Goal: Information Seeking & Learning: Understand process/instructions

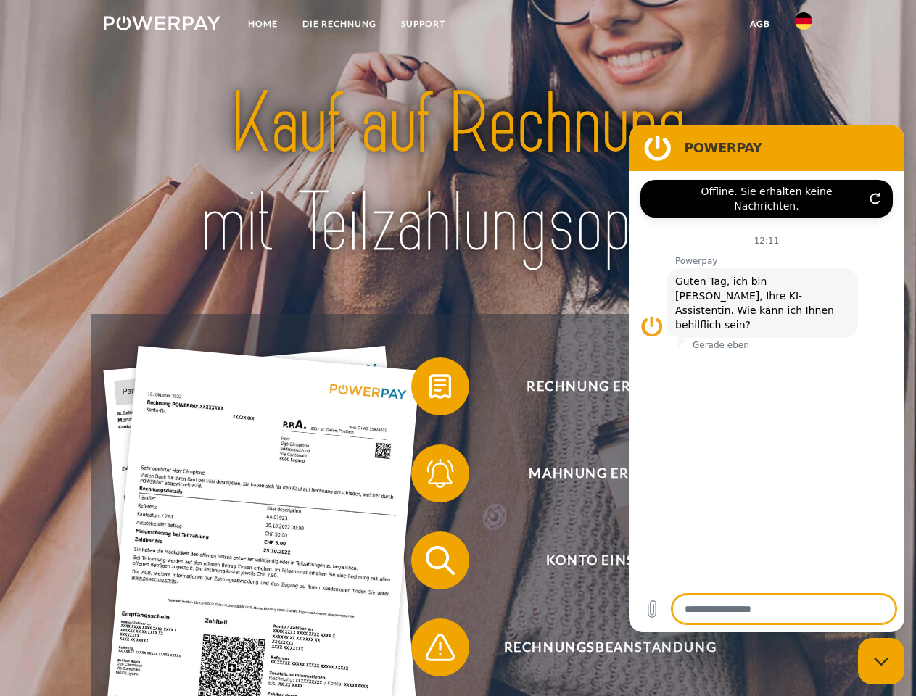
click at [162, 25] on img at bounding box center [162, 23] width 117 height 15
click at [804, 25] on img at bounding box center [803, 20] width 17 height 17
click at [759, 24] on link "agb" at bounding box center [760, 24] width 45 height 26
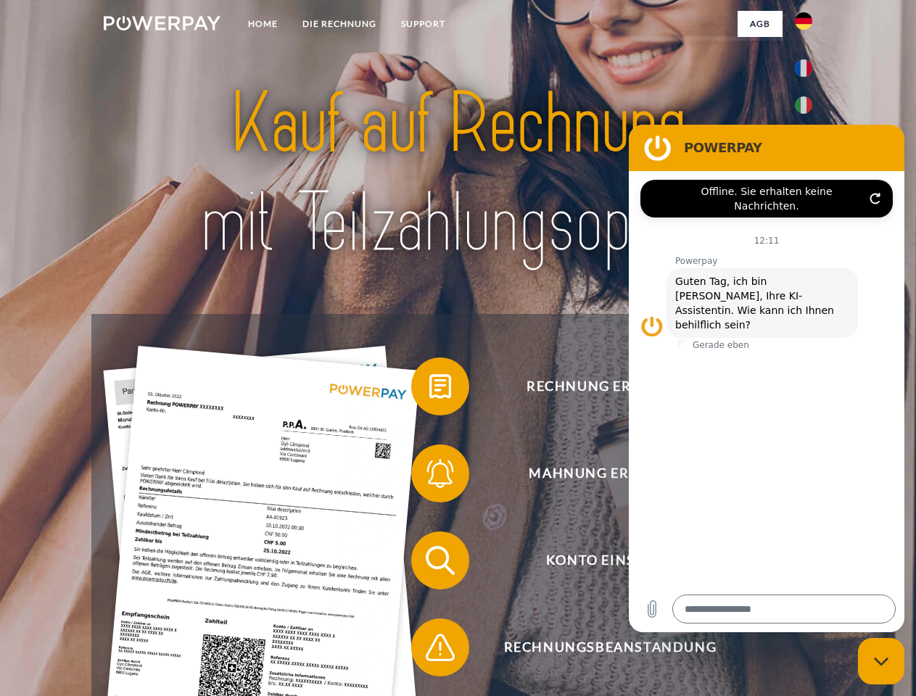
click at [429, 390] on span at bounding box center [418, 386] width 73 height 73
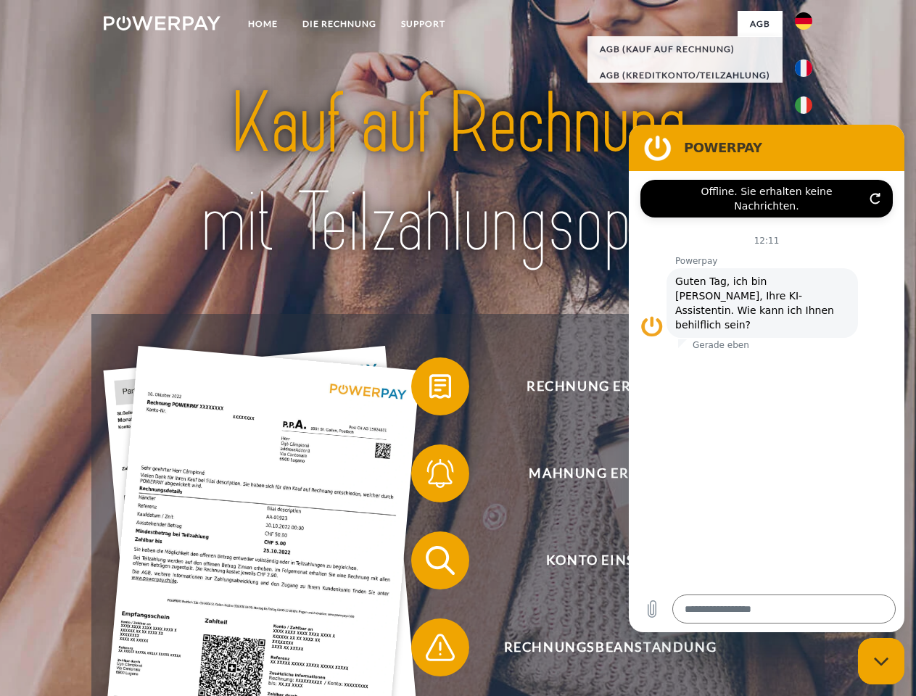
click at [429, 477] on span at bounding box center [418, 473] width 73 height 73
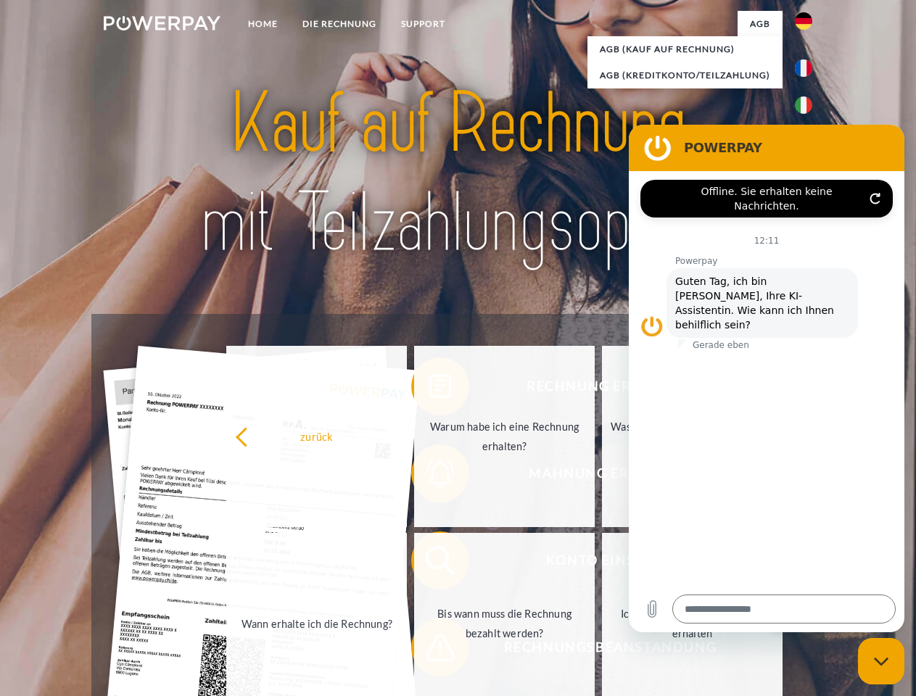
click at [429, 564] on link "Bis wann muss die Rechnung bezahlt werden?" at bounding box center [504, 623] width 181 height 181
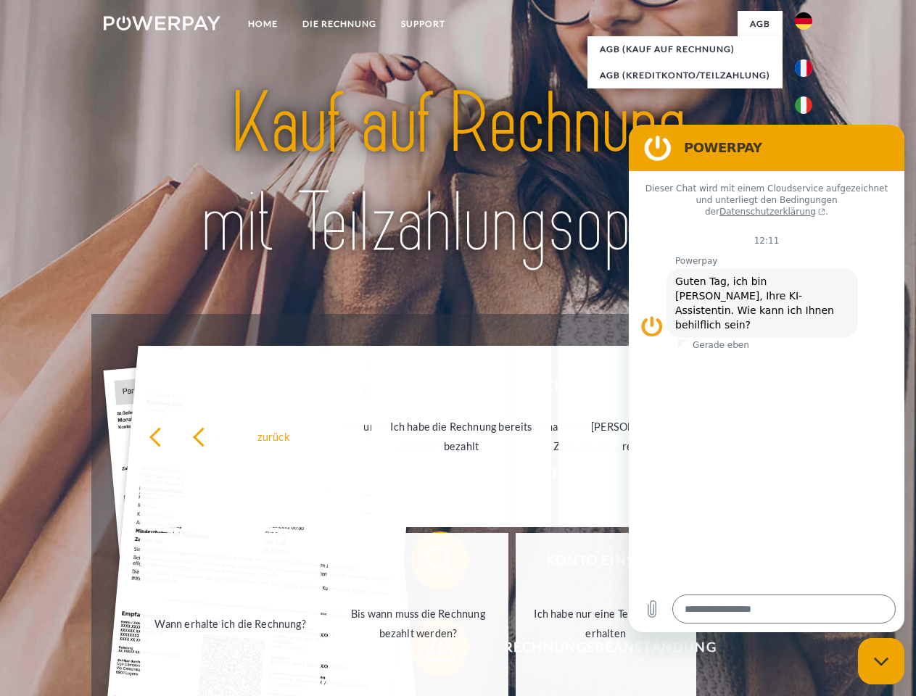
click at [429, 651] on span at bounding box center [418, 647] width 73 height 73
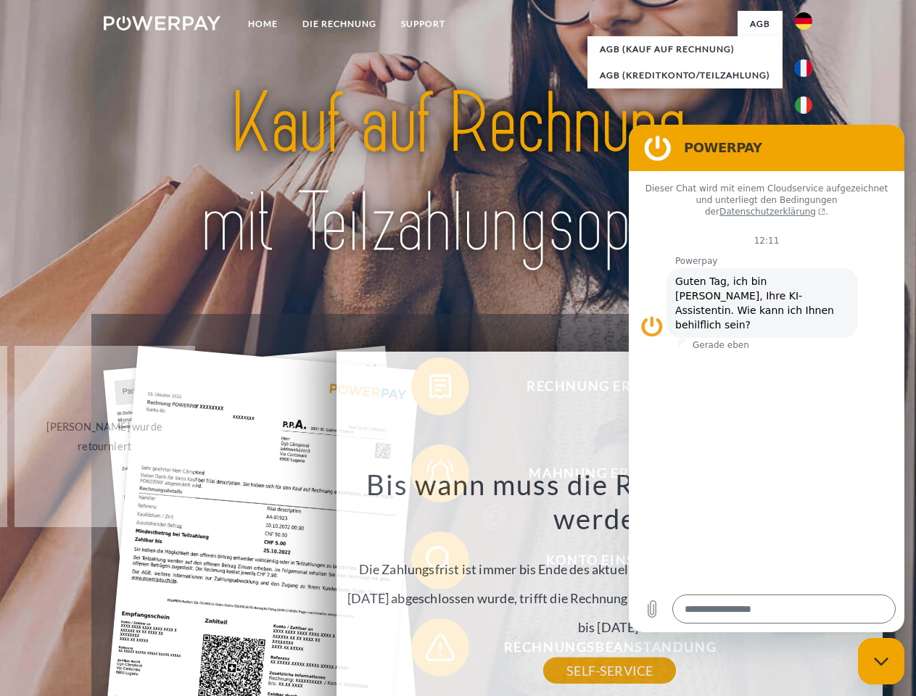
click at [881, 662] on icon "Messaging-Fenster schließen" at bounding box center [881, 661] width 15 height 9
type textarea "*"
